Goal: Task Accomplishment & Management: Manage account settings

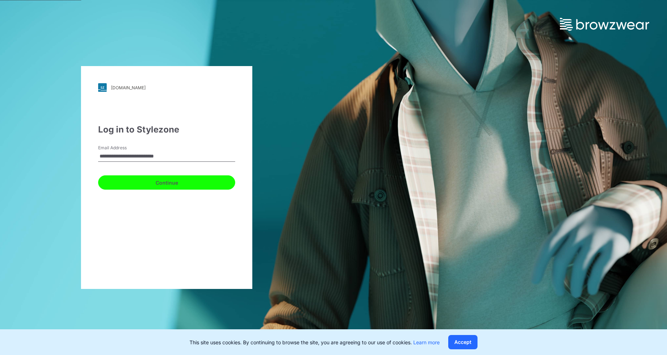
click at [168, 181] on button "Continue" at bounding box center [166, 182] width 137 height 14
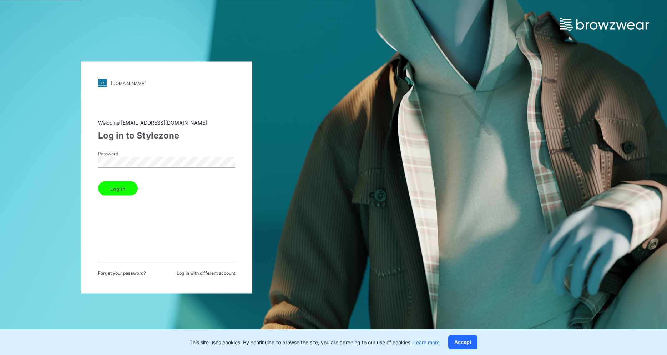
click at [119, 191] on button "Log in" at bounding box center [118, 188] width 40 height 14
click at [119, 190] on button "Log in" at bounding box center [118, 188] width 40 height 14
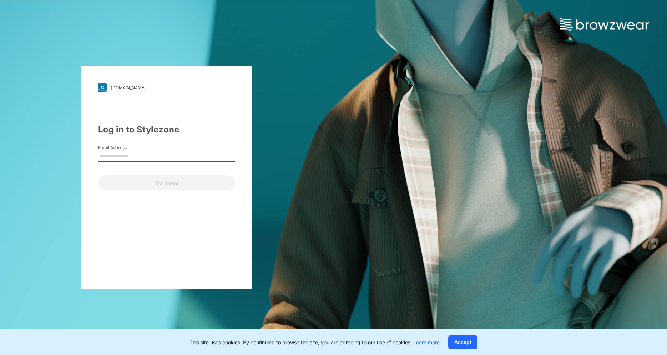
click at [120, 159] on input "Email Address" at bounding box center [166, 156] width 137 height 11
type input "**********"
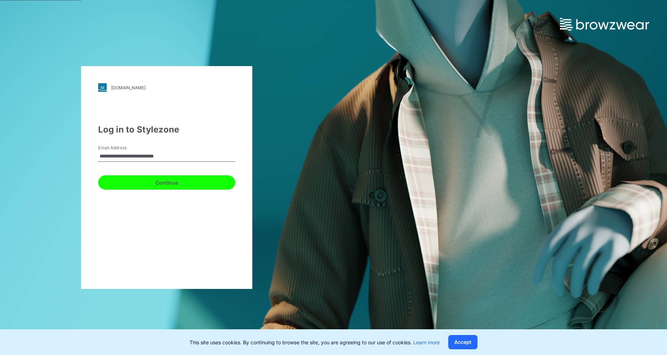
click at [129, 181] on button "Continue" at bounding box center [166, 182] width 137 height 14
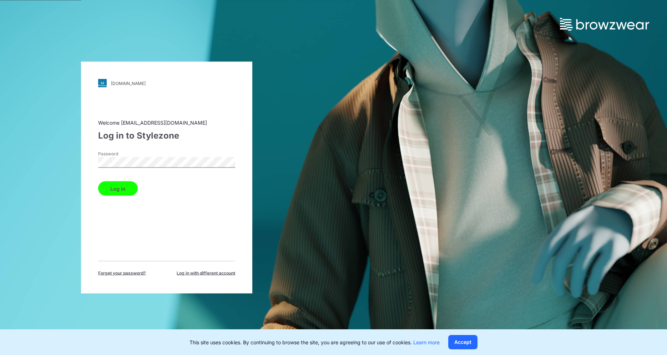
click at [122, 188] on button "Log in" at bounding box center [118, 188] width 40 height 14
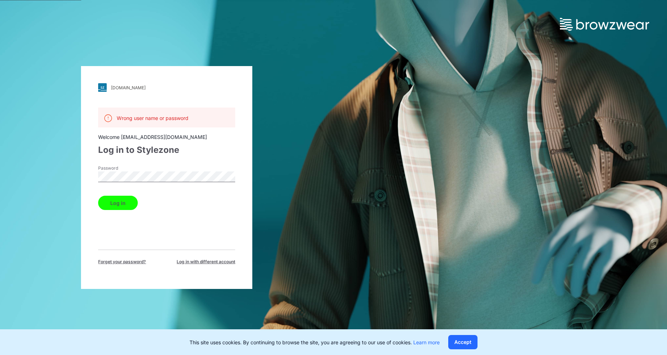
click at [112, 205] on button "Log in" at bounding box center [118, 203] width 40 height 14
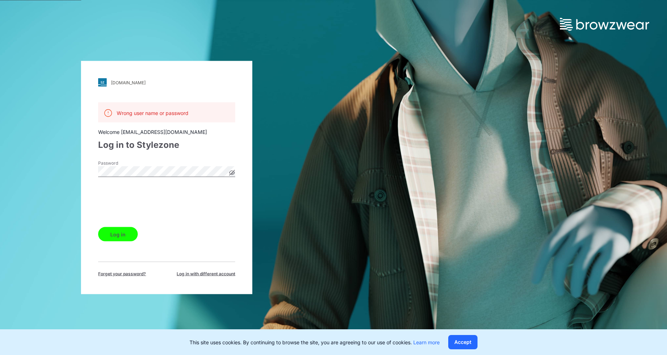
click at [118, 233] on button "Log in" at bounding box center [118, 234] width 40 height 14
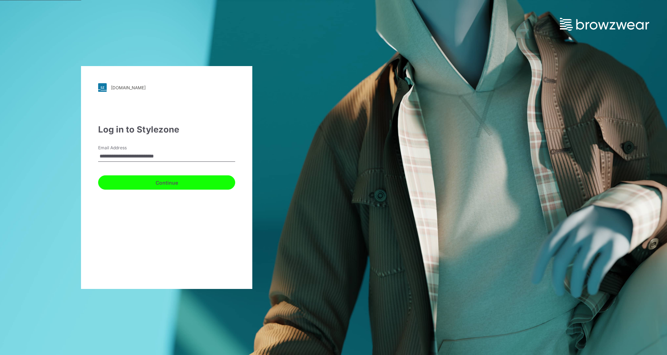
click at [158, 184] on button "Continue" at bounding box center [166, 182] width 137 height 14
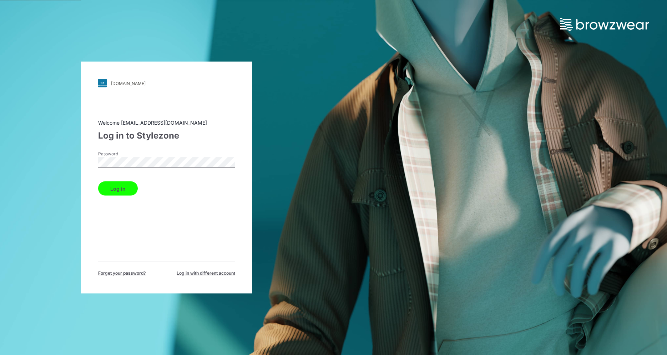
click at [121, 190] on button "Log in" at bounding box center [118, 188] width 40 height 14
